Goal: Task Accomplishment & Management: Complete application form

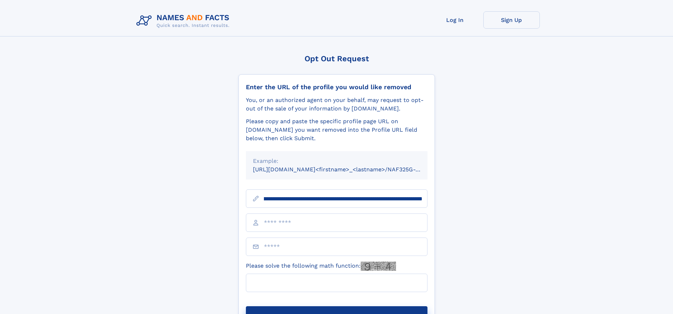
scroll to position [0, 89]
type input "**********"
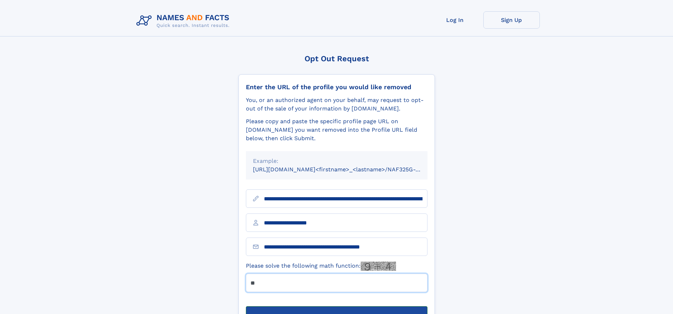
type input "**"
click at [336, 306] on button "Submit Opt Out Request" at bounding box center [337, 317] width 182 height 23
